Goal: Transaction & Acquisition: Purchase product/service

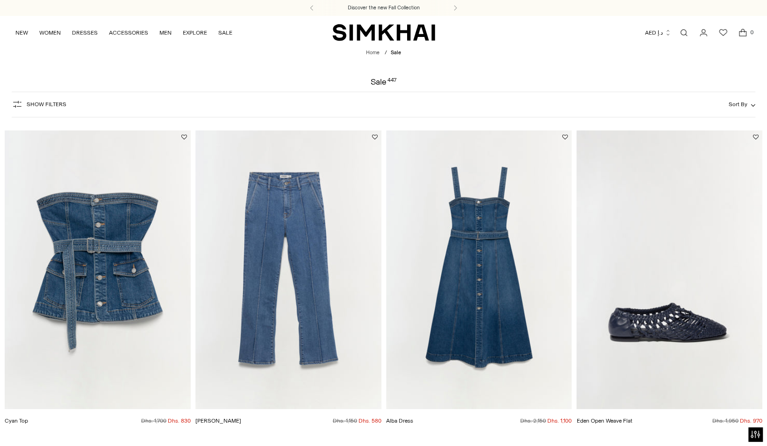
click at [26, 100] on button "Show Filters" at bounding box center [39, 104] width 55 height 15
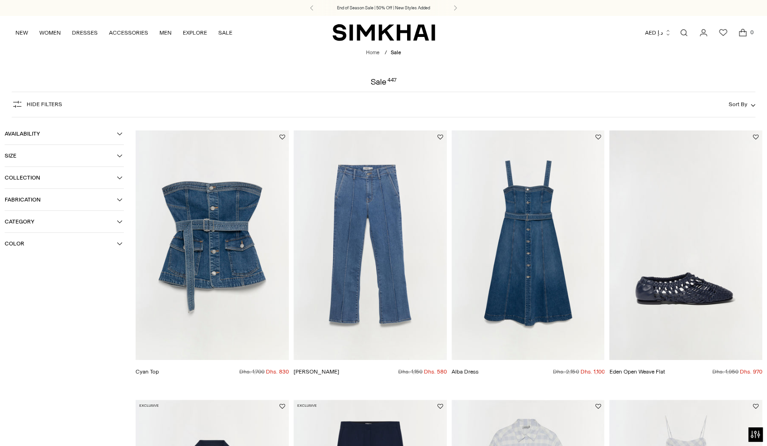
click at [41, 214] on button "Category" at bounding box center [64, 222] width 119 height 22
click at [121, 131] on button "Availability" at bounding box center [64, 134] width 119 height 22
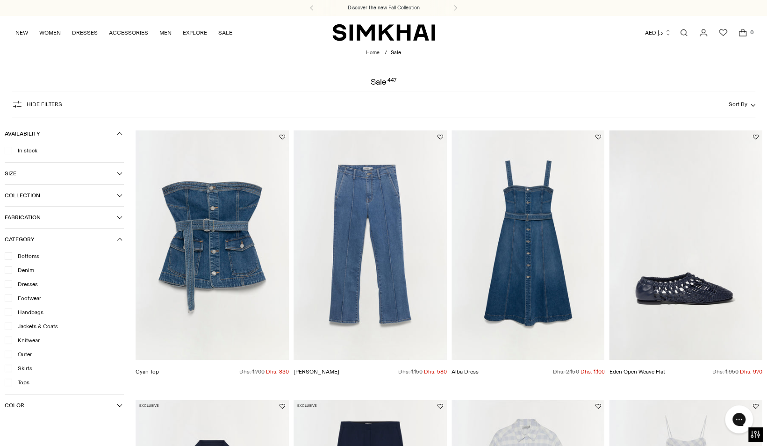
click at [7, 147] on div at bounding box center [8, 150] width 7 height 7
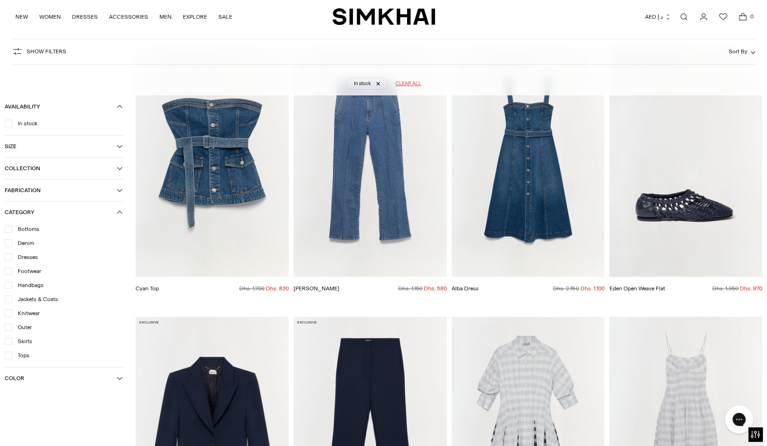
scroll to position [122, 0]
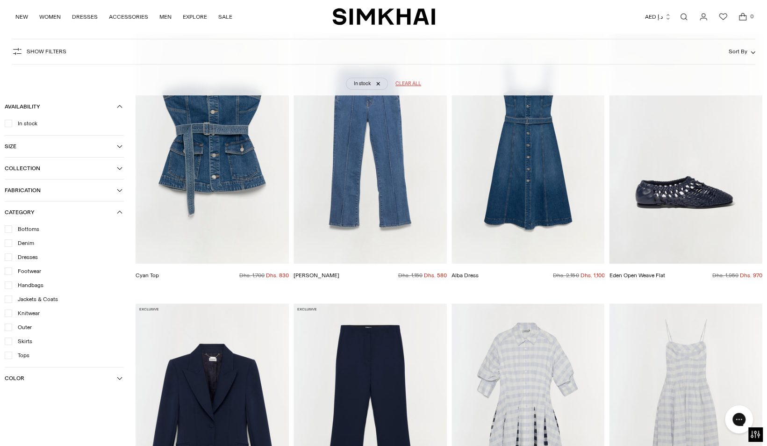
click at [8, 230] on icon at bounding box center [8, 229] width 5 height 5
click at [8, 245] on icon at bounding box center [8, 243] width 5 height 5
click at [8, 256] on icon at bounding box center [8, 257] width 5 height 5
click at [7, 300] on icon at bounding box center [8, 299] width 5 height 5
click at [8, 314] on icon at bounding box center [8, 313] width 5 height 5
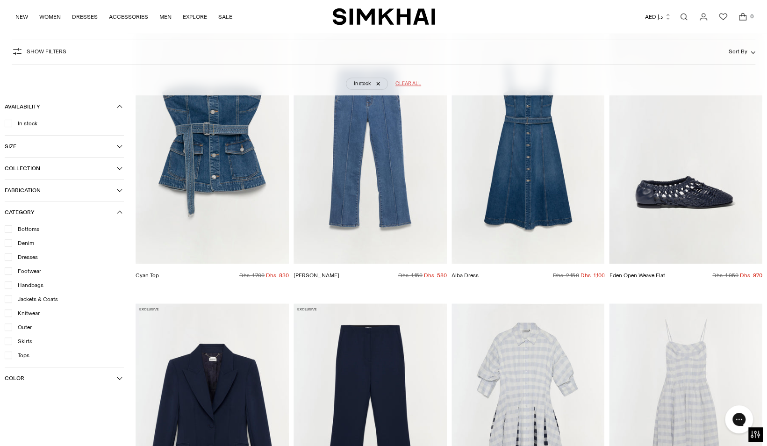
click at [7, 327] on icon at bounding box center [8, 327] width 5 height 5
click at [7, 342] on icon at bounding box center [8, 341] width 5 height 5
click at [7, 355] on icon at bounding box center [8, 355] width 5 height 5
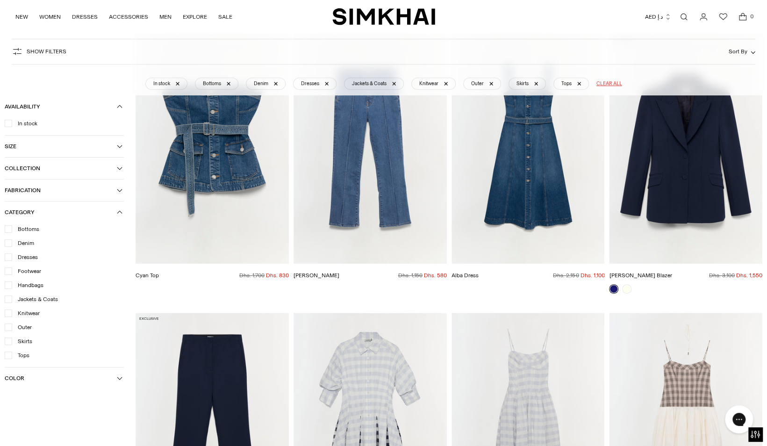
scroll to position [69, 0]
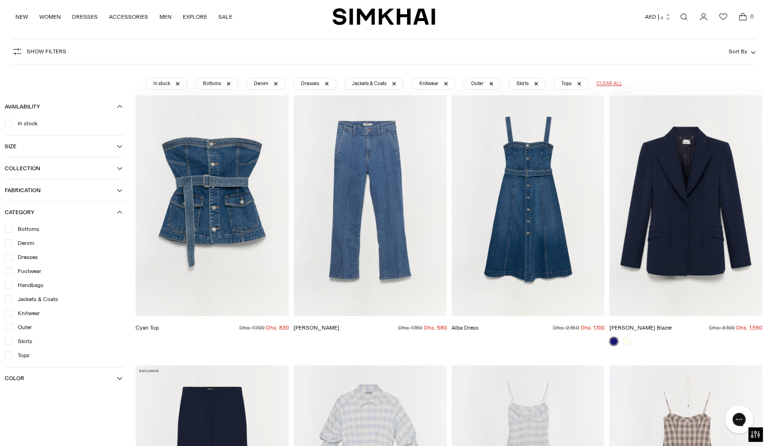
click at [38, 53] on span "Show Filters" at bounding box center [47, 51] width 40 height 7
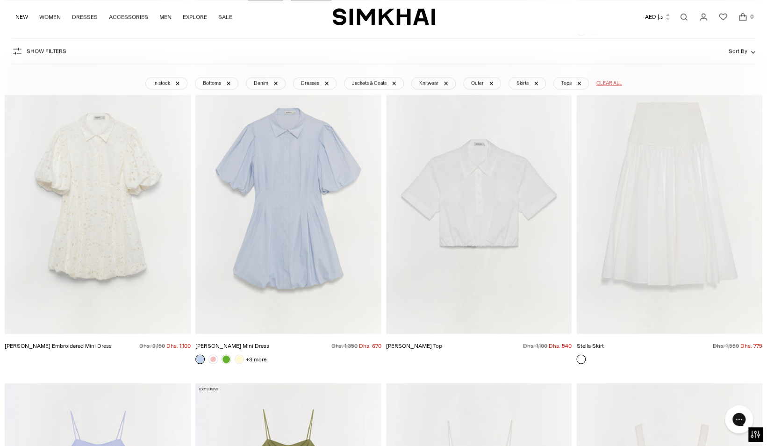
scroll to position [4292, 0]
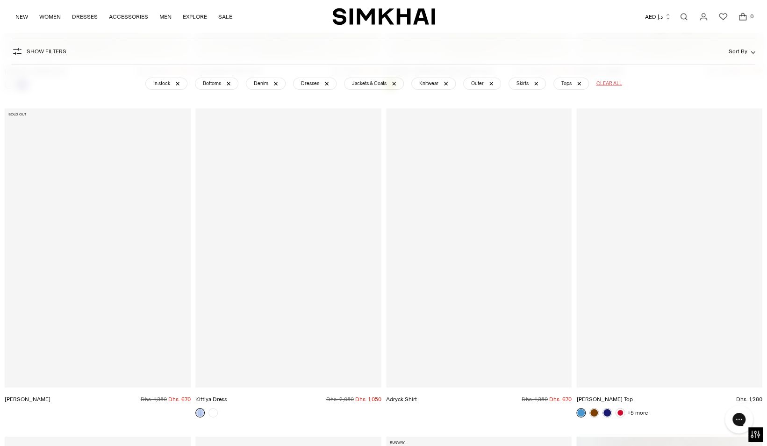
click at [28, 57] on button "Show Filters" at bounding box center [39, 51] width 55 height 15
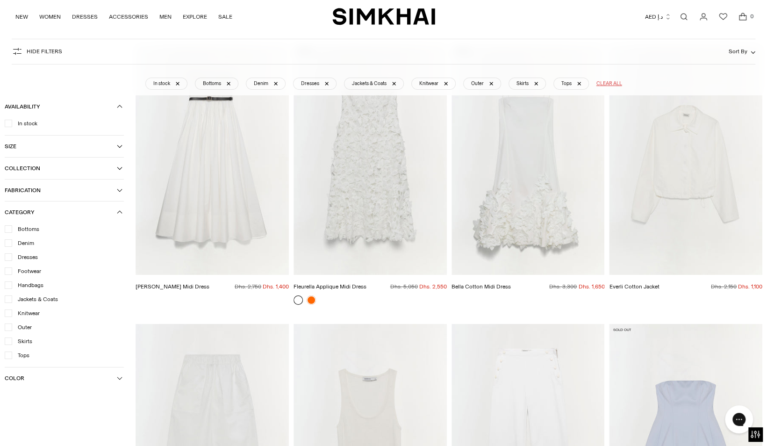
click at [116, 140] on button "Size" at bounding box center [64, 147] width 119 height 22
click at [119, 148] on icon "button" at bounding box center [120, 146] width 6 height 6
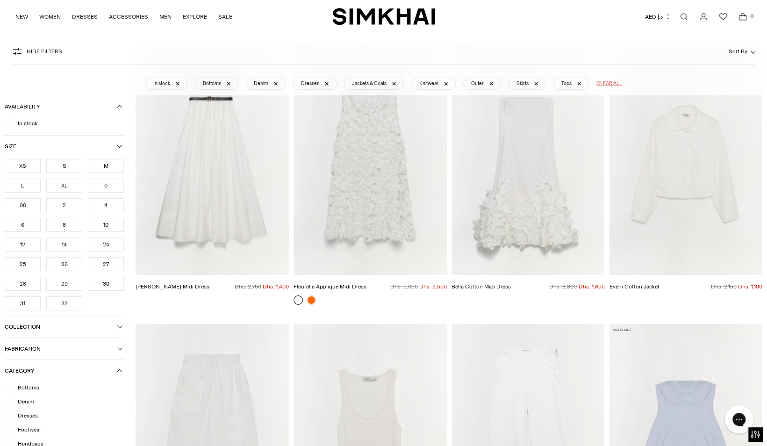
click at [119, 148] on icon "button" at bounding box center [120, 146] width 6 height 6
click at [100, 161] on div "M" at bounding box center [106, 166] width 36 height 14
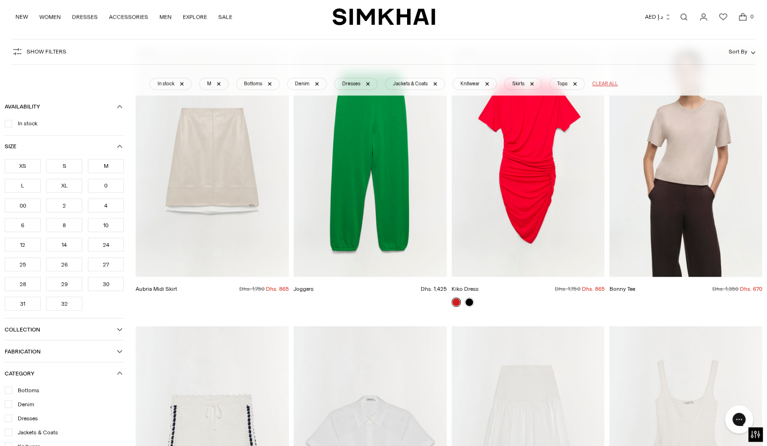
scroll to position [69, 0]
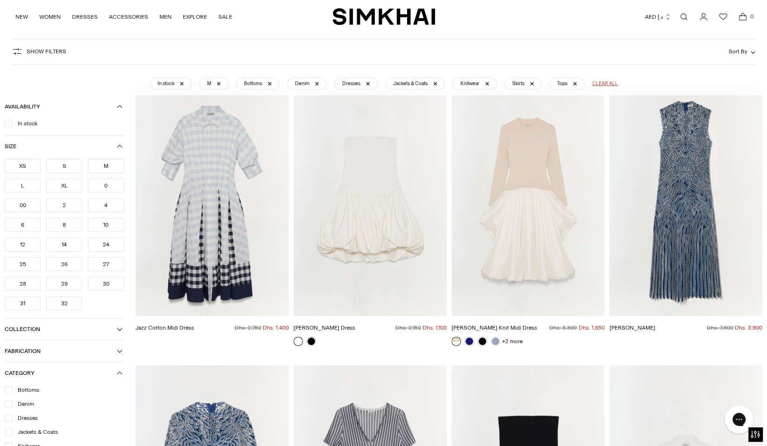
click at [49, 52] on span "Show Filters" at bounding box center [47, 51] width 40 height 7
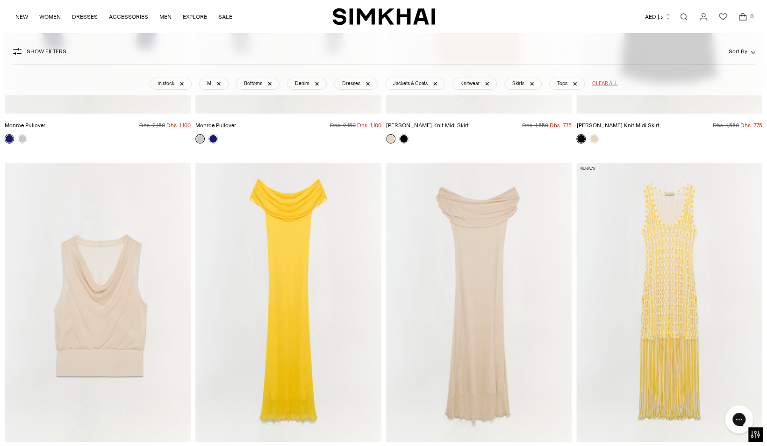
scroll to position [6914, 0]
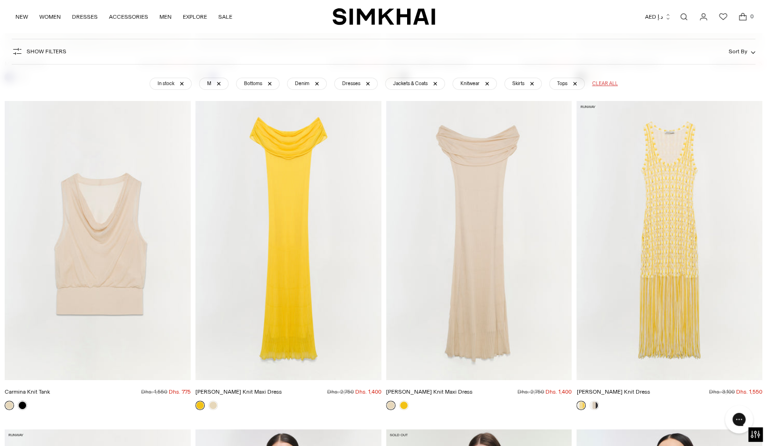
click at [0, 0] on img "Laurelle Knit Maxi Dress" at bounding box center [0, 0] width 0 height 0
